Goal: Task Accomplishment & Management: Manage account settings

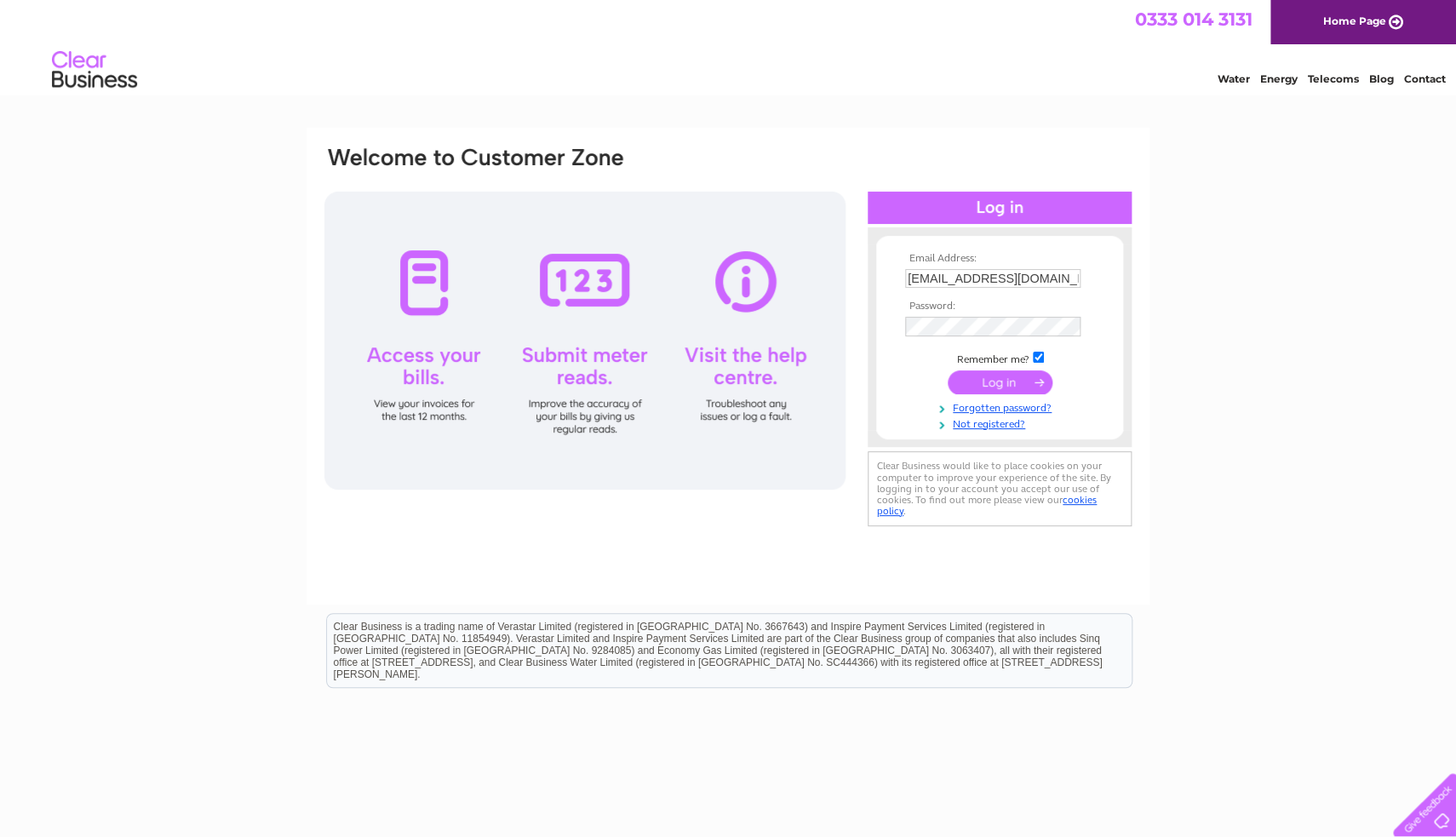
click at [1016, 391] on input "submit" at bounding box center [1000, 382] width 105 height 24
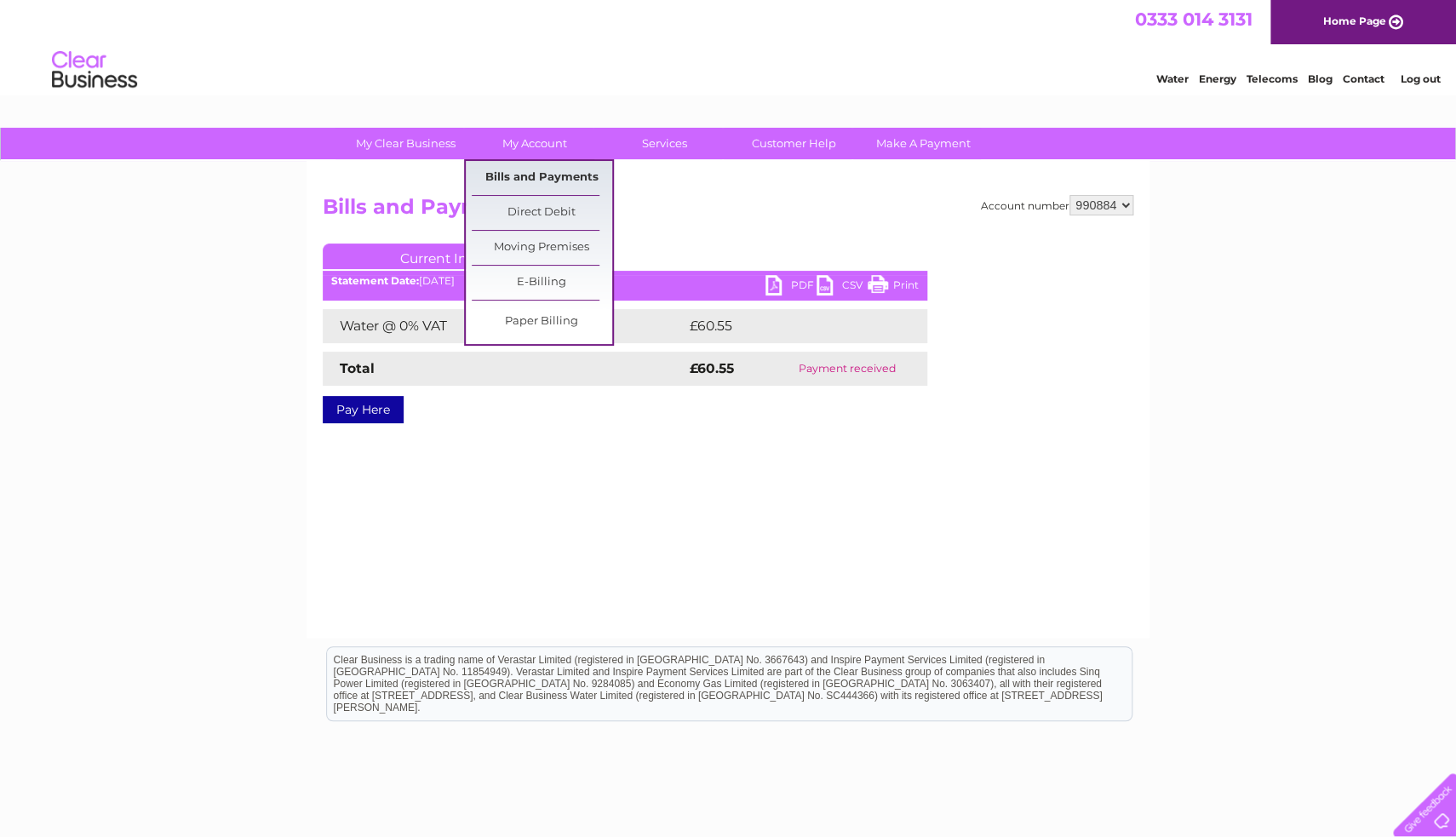
click at [541, 178] on link "Bills and Payments" at bounding box center [541, 178] width 140 height 34
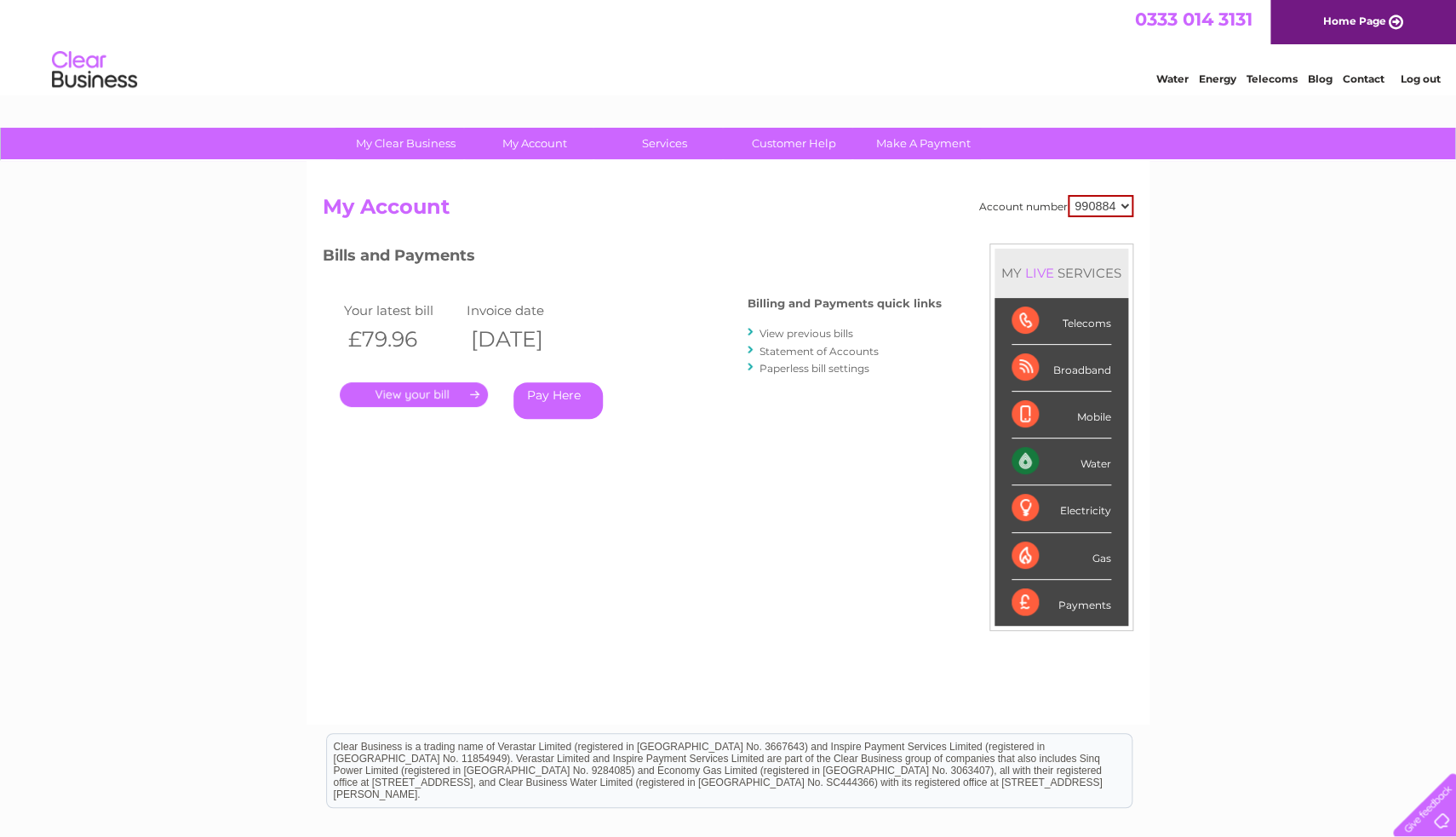
click at [817, 335] on link "View previous bills" at bounding box center [806, 333] width 94 height 12
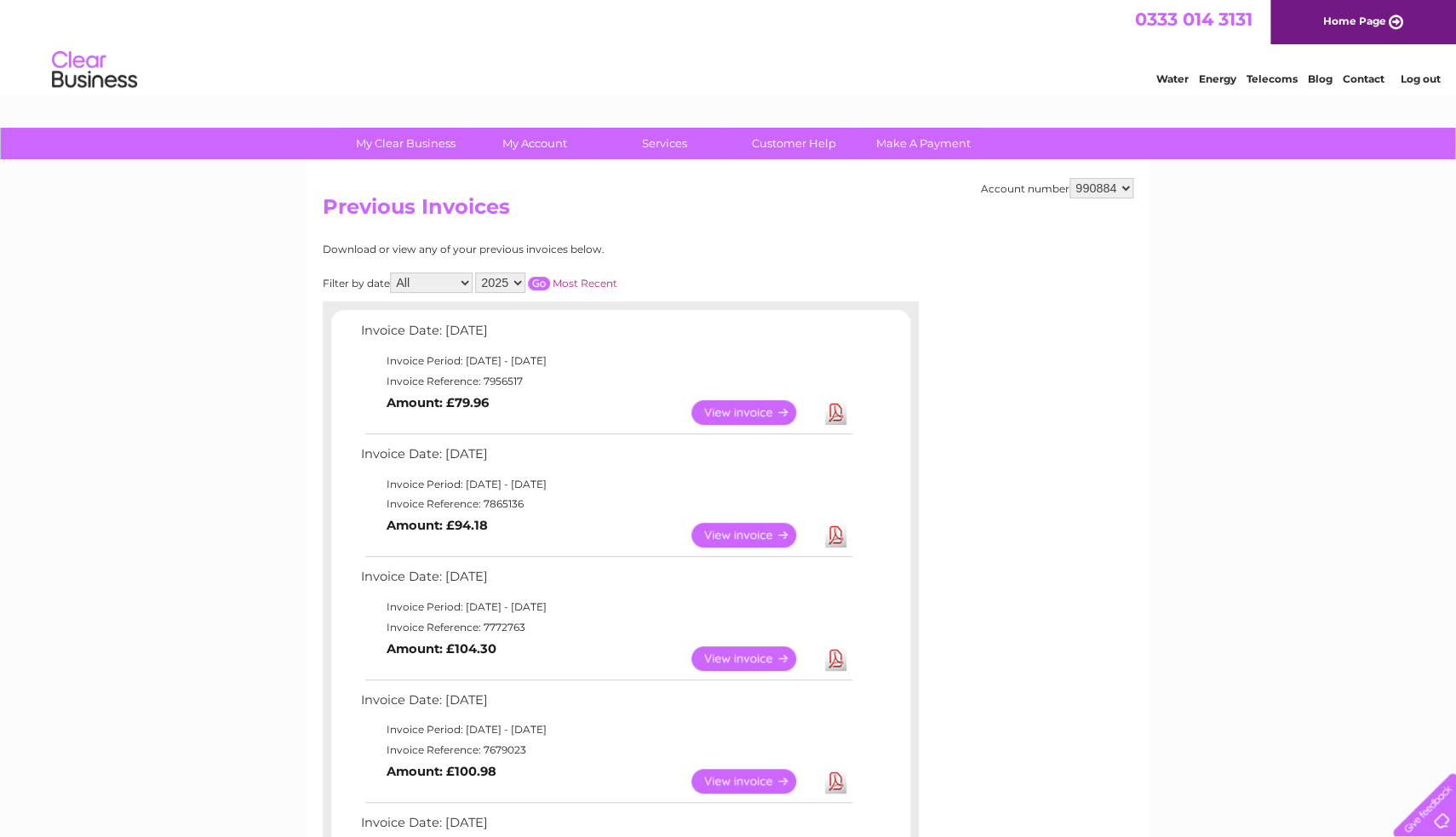
click at [767, 535] on link "View" at bounding box center [754, 535] width 125 height 25
click at [759, 544] on link "View" at bounding box center [754, 535] width 125 height 25
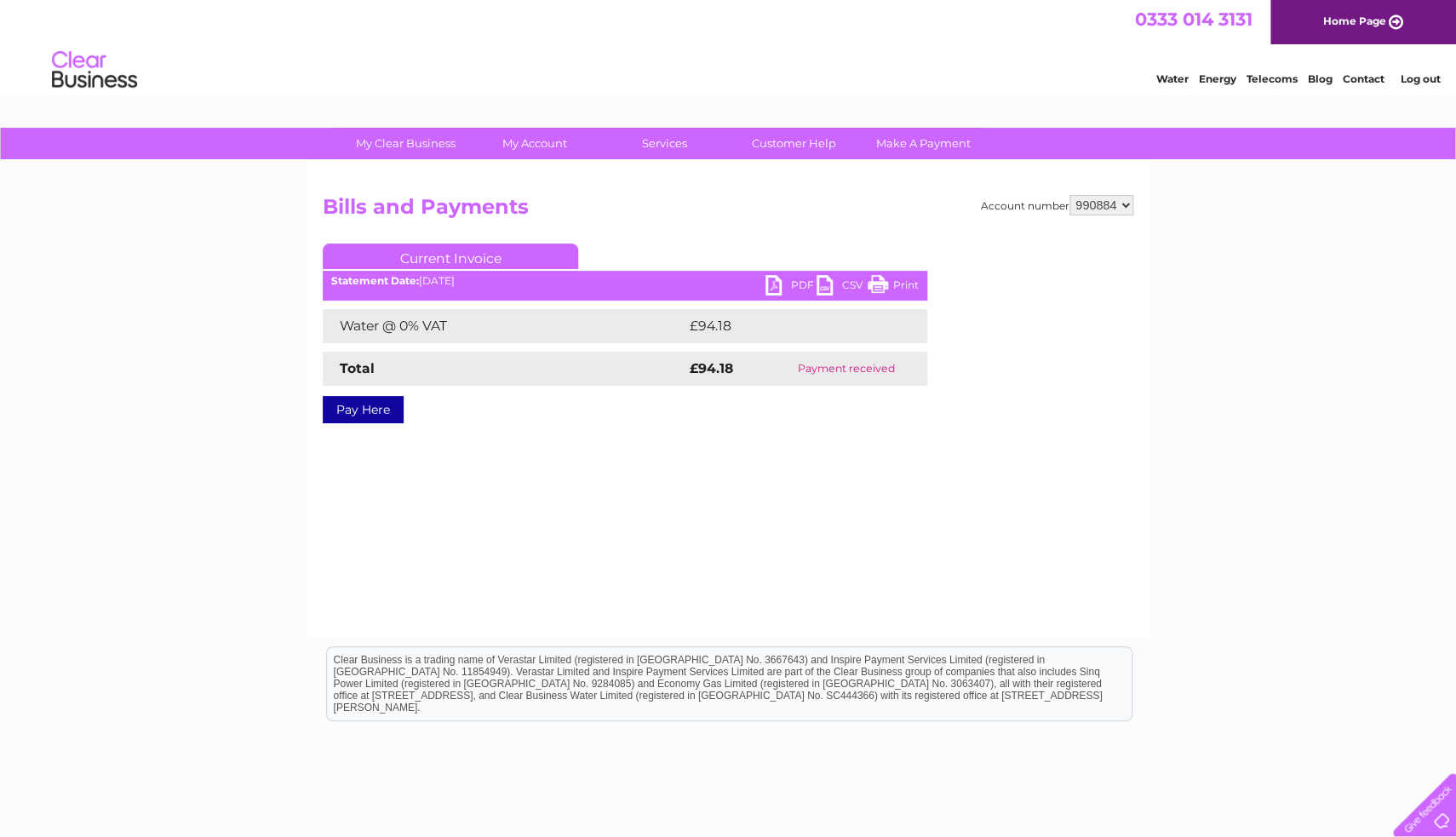
click at [889, 285] on link "Print" at bounding box center [893, 287] width 52 height 25
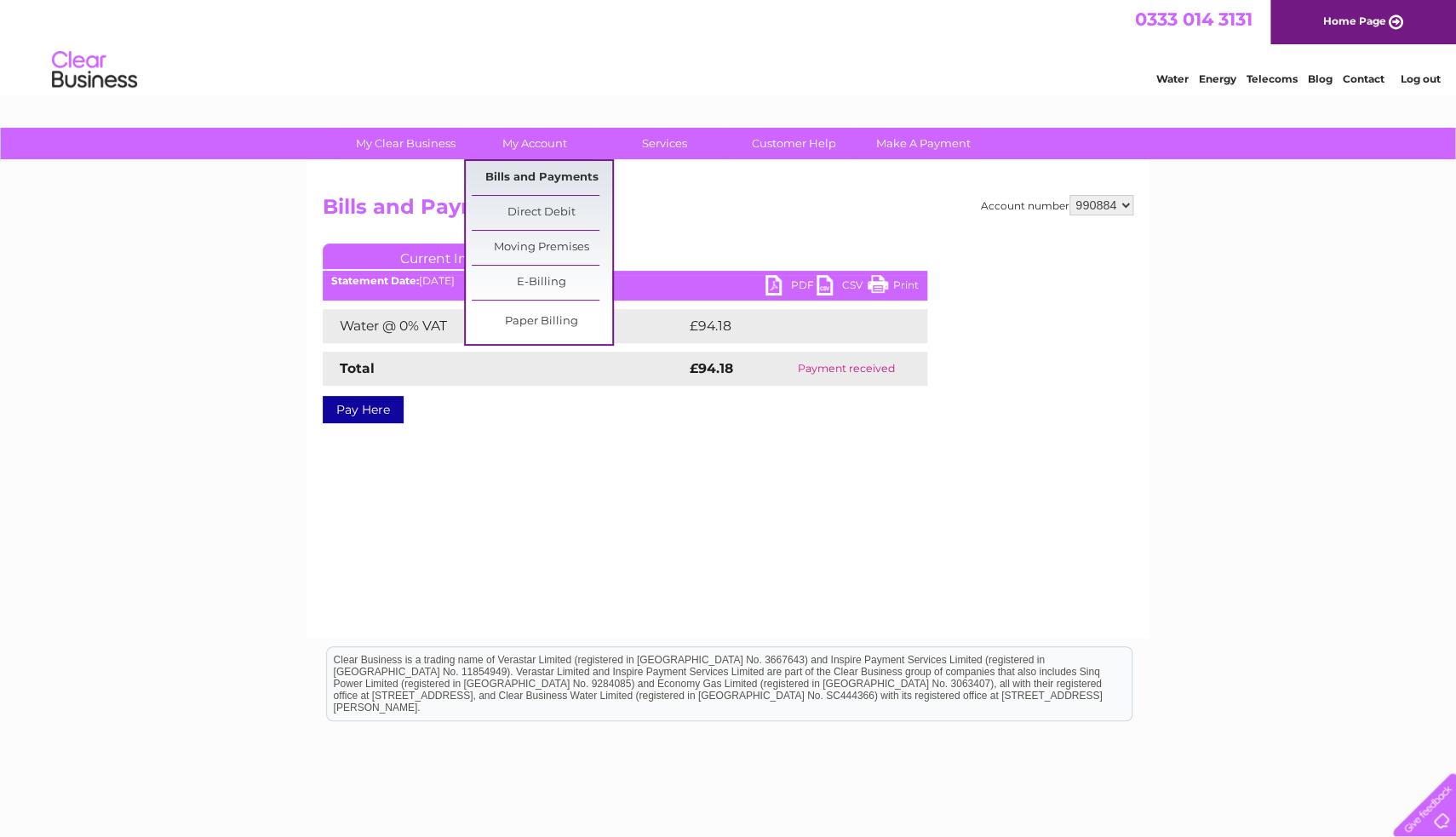
click at [553, 182] on link "Bills and Payments" at bounding box center [541, 178] width 140 height 34
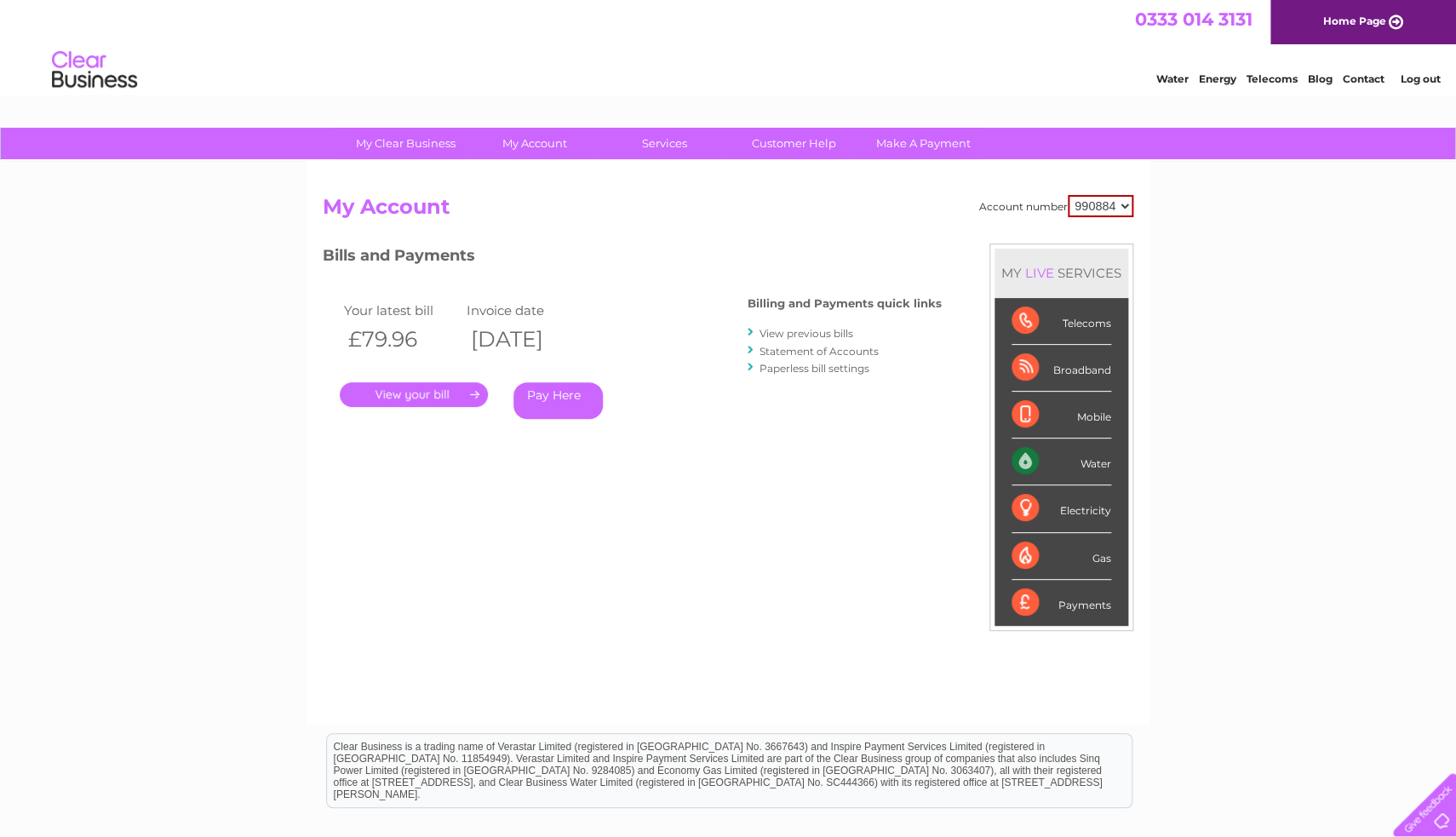
click at [800, 336] on link "View previous bills" at bounding box center [806, 333] width 94 height 12
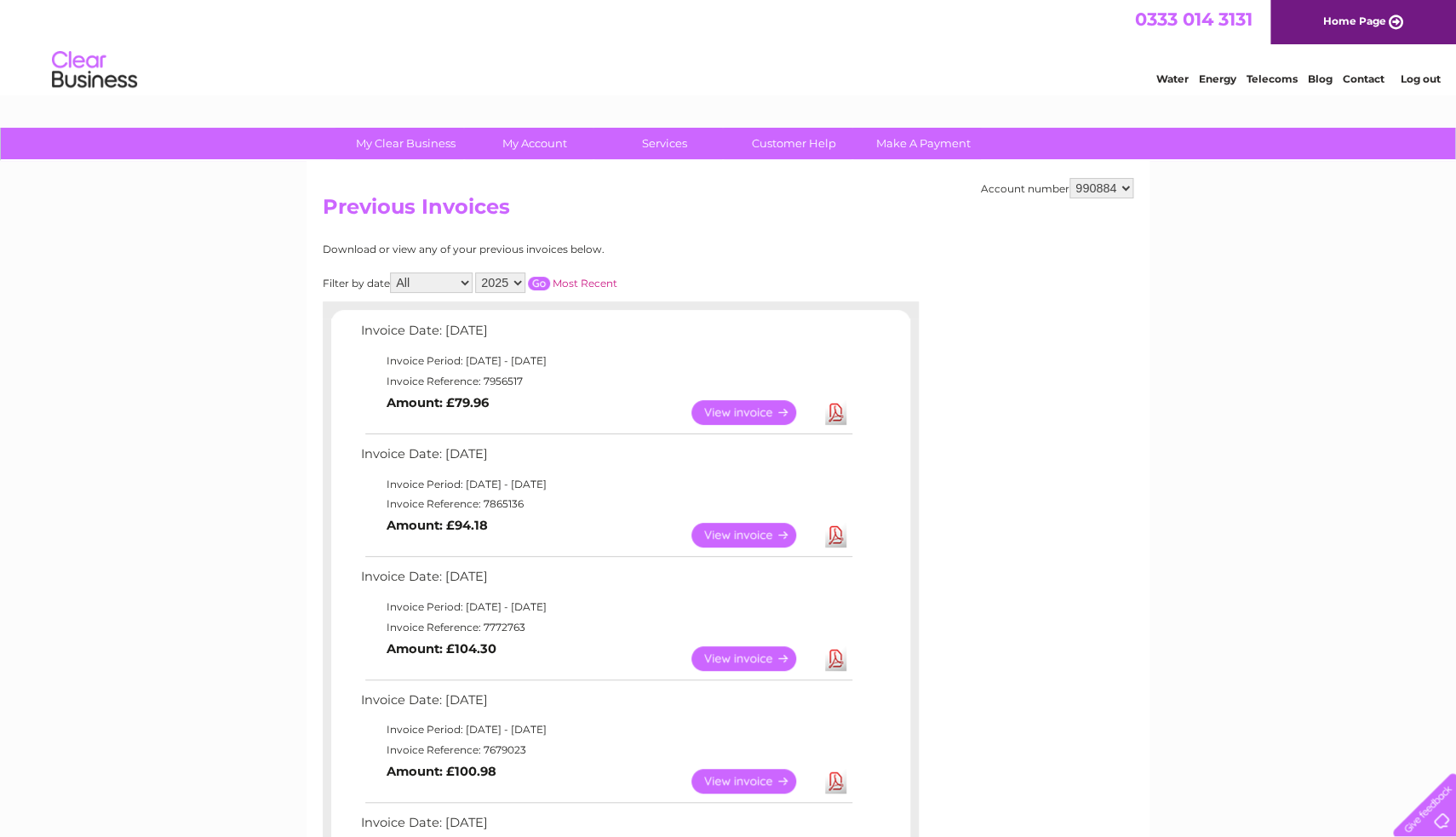
click at [770, 408] on link "View" at bounding box center [754, 412] width 125 height 25
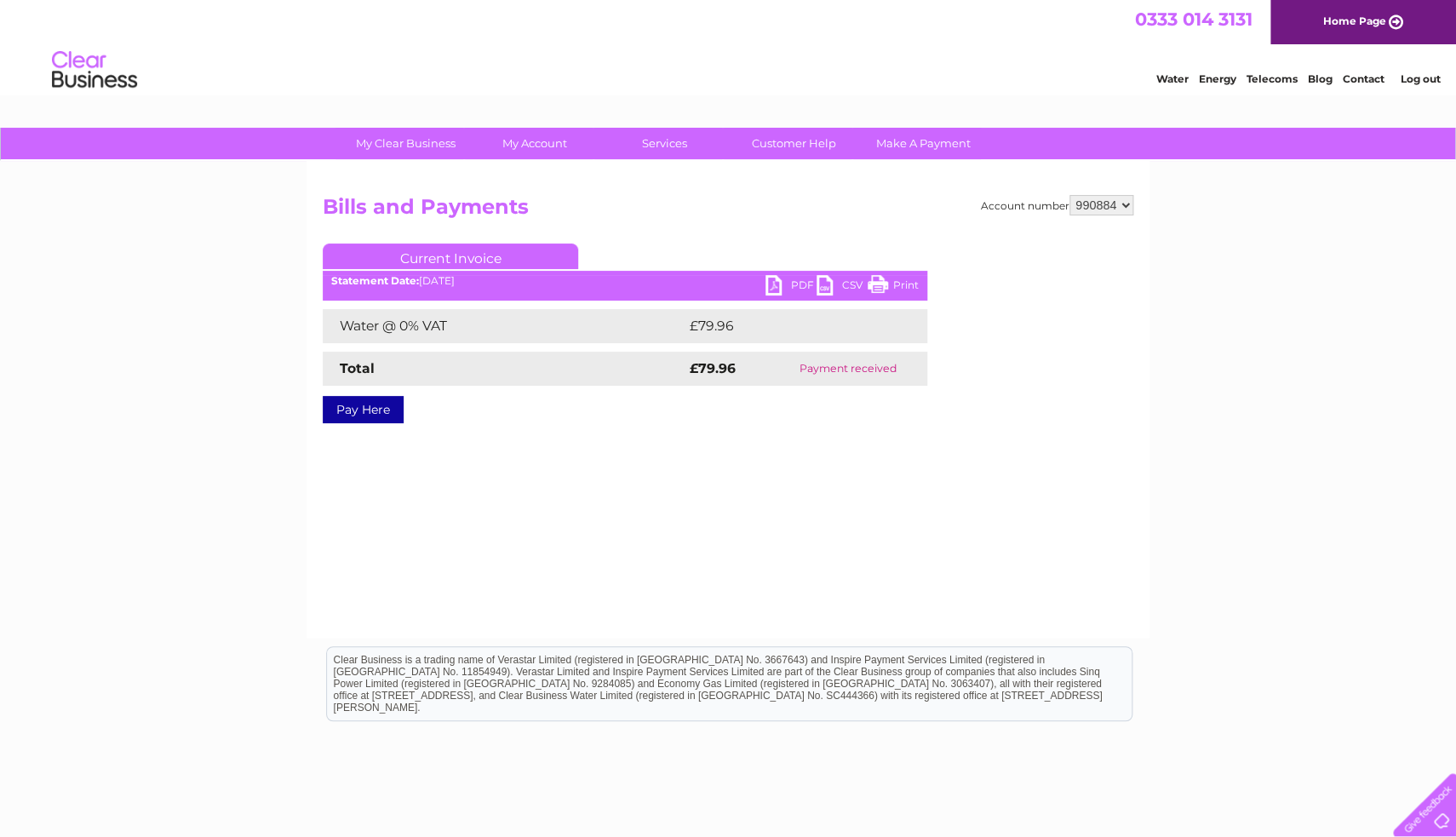
click at [889, 282] on link "Print" at bounding box center [893, 287] width 52 height 25
